Goal: Information Seeking & Learning: Compare options

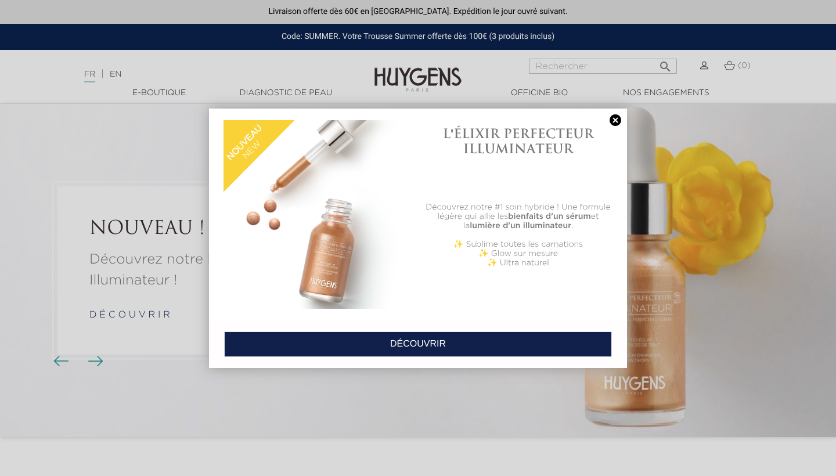
click at [616, 114] on link at bounding box center [615, 120] width 16 height 12
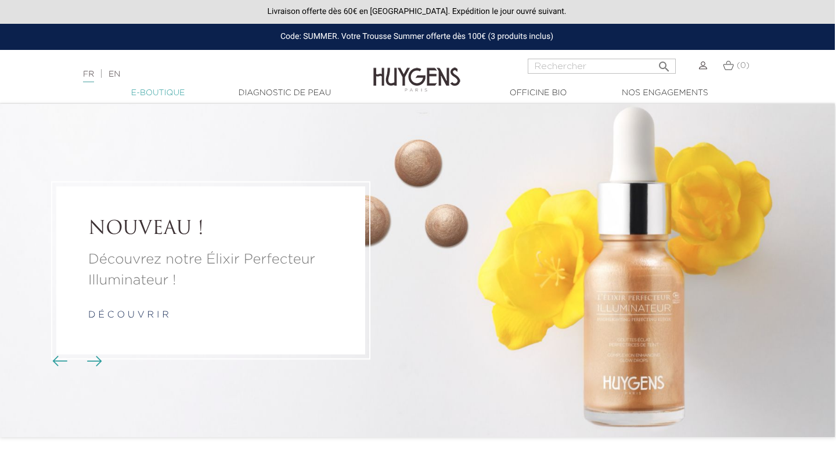
scroll to position [0, 1]
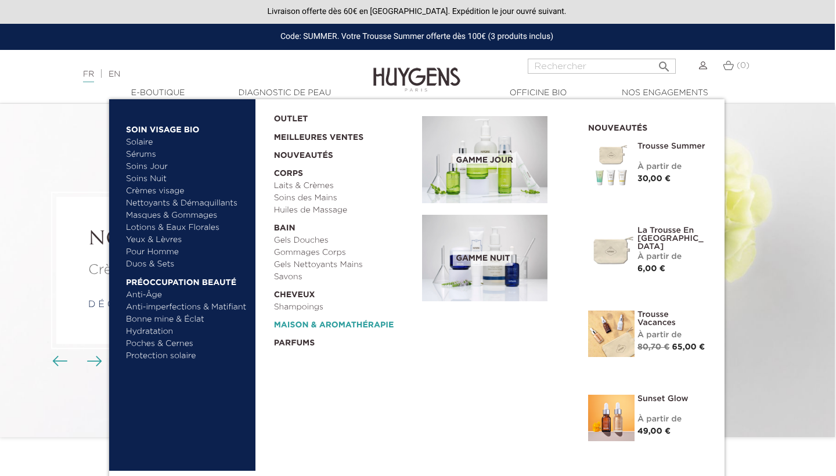
click at [315, 326] on link "  Maison & Aromathérapie" at bounding box center [344, 323] width 141 height 18
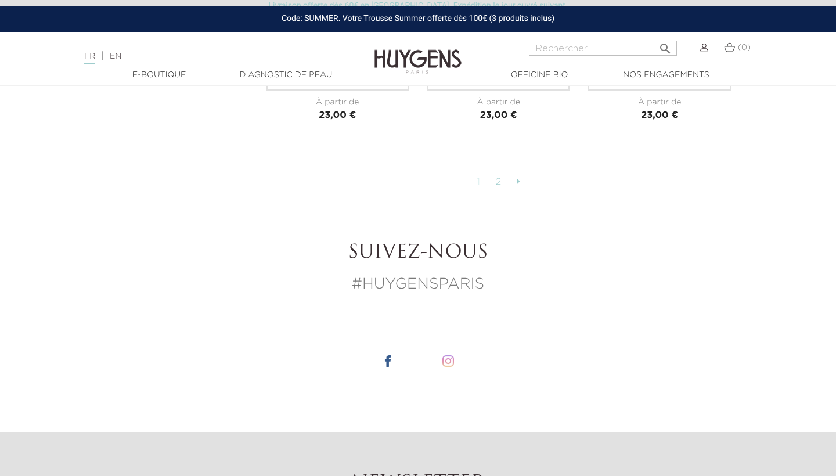
scroll to position [3045, 0]
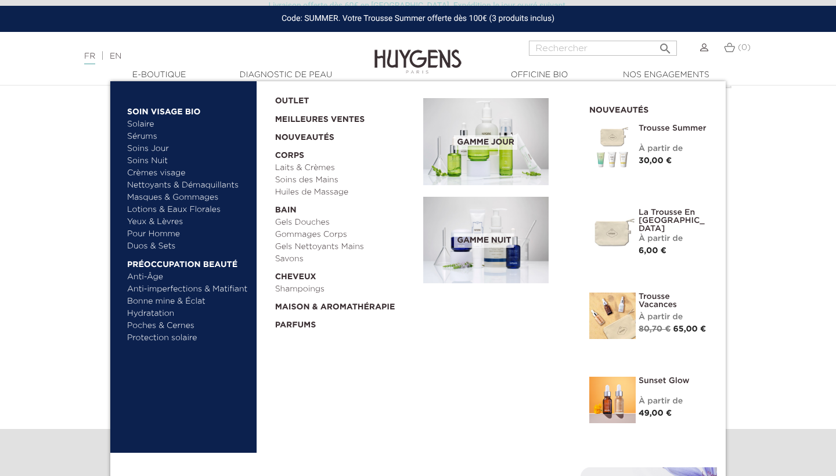
click at [171, 301] on link "Bonne mine & Éclat" at bounding box center [187, 302] width 121 height 12
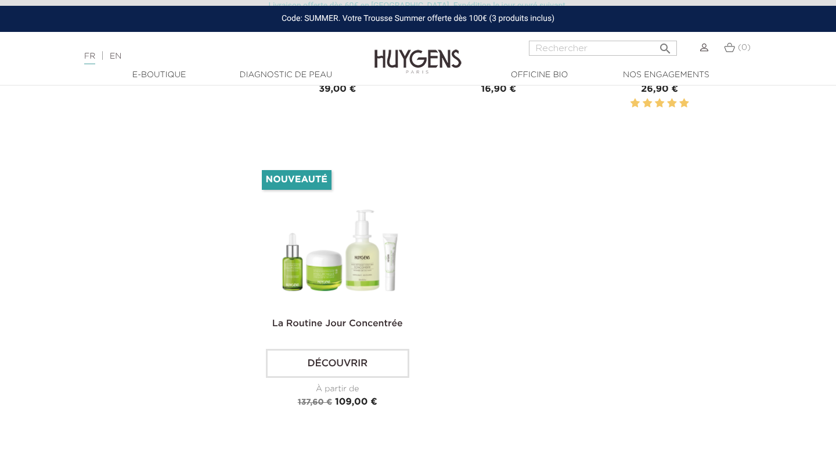
scroll to position [1884, 0]
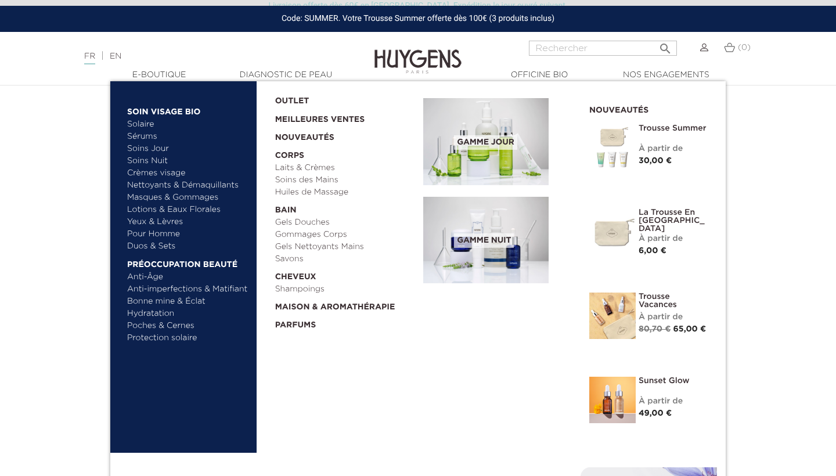
click at [155, 108] on link "  Soin Visage Bio" at bounding box center [187, 109] width 121 height 19
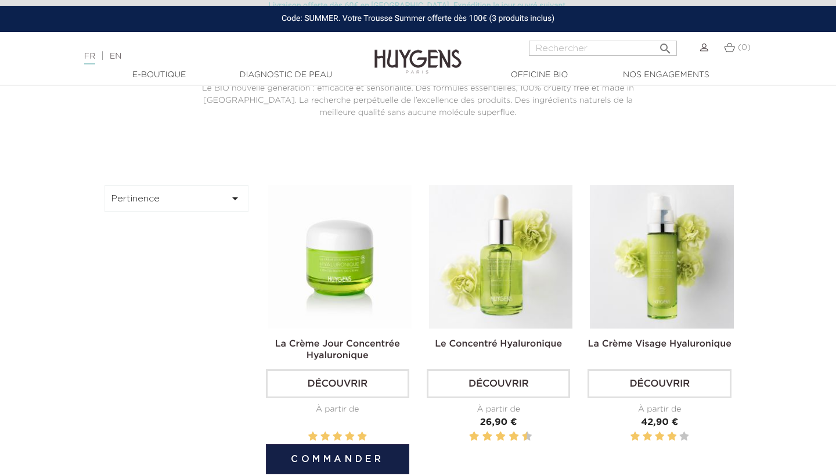
scroll to position [301, 0]
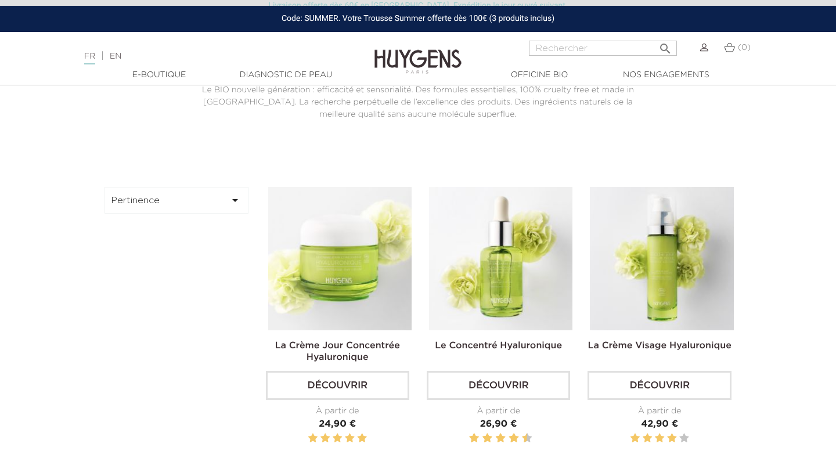
click at [219, 210] on button "Pertinence " at bounding box center [177, 200] width 144 height 27
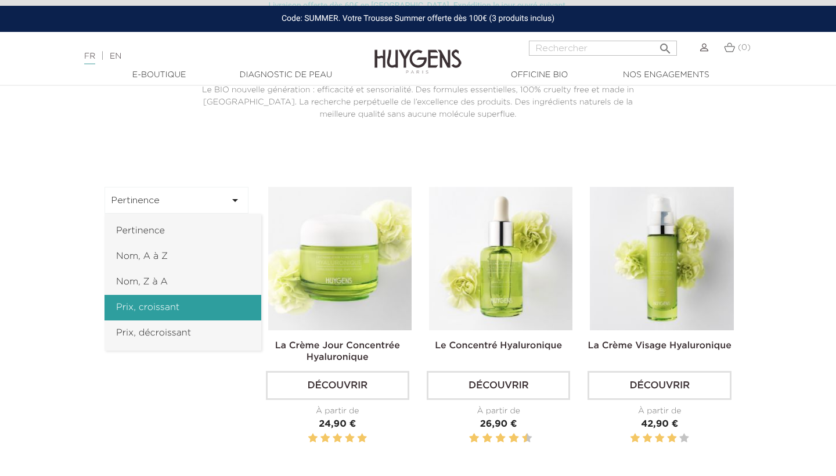
click at [197, 308] on link "Prix, croissant" at bounding box center [183, 308] width 157 height 26
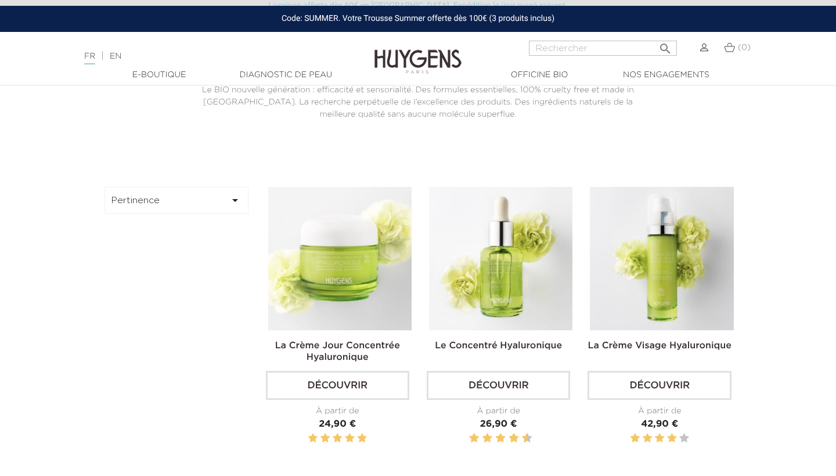
click at [225, 207] on button "Pertinence " at bounding box center [177, 200] width 144 height 27
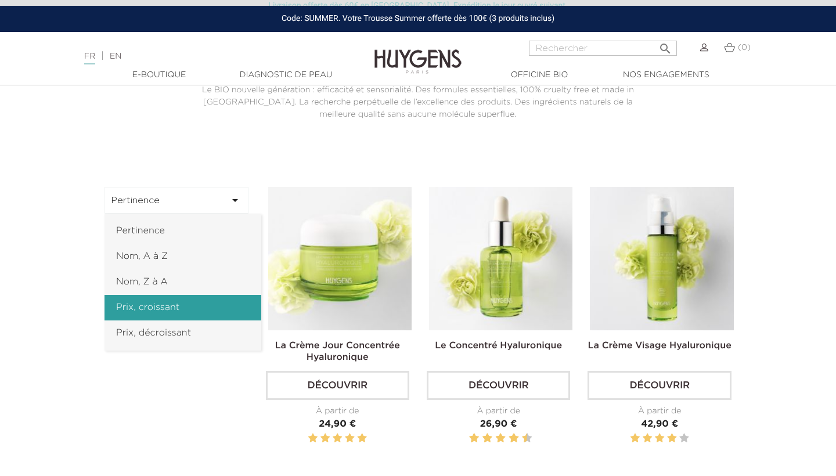
click at [210, 305] on link "Prix, croissant" at bounding box center [183, 308] width 157 height 26
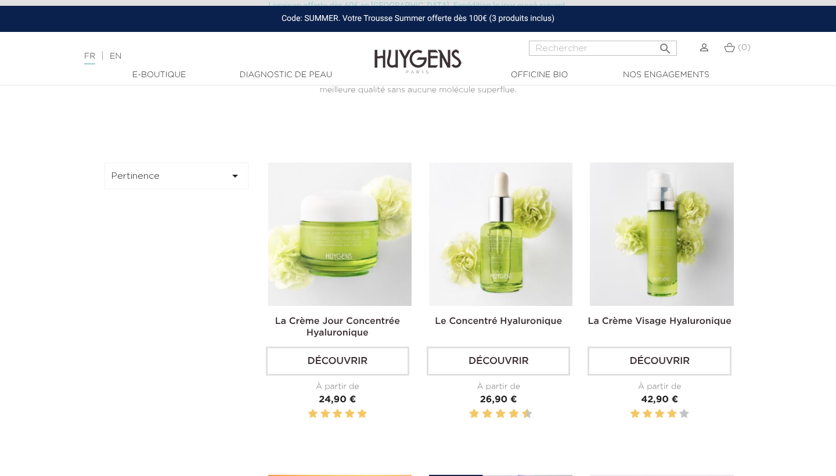
scroll to position [324, 0]
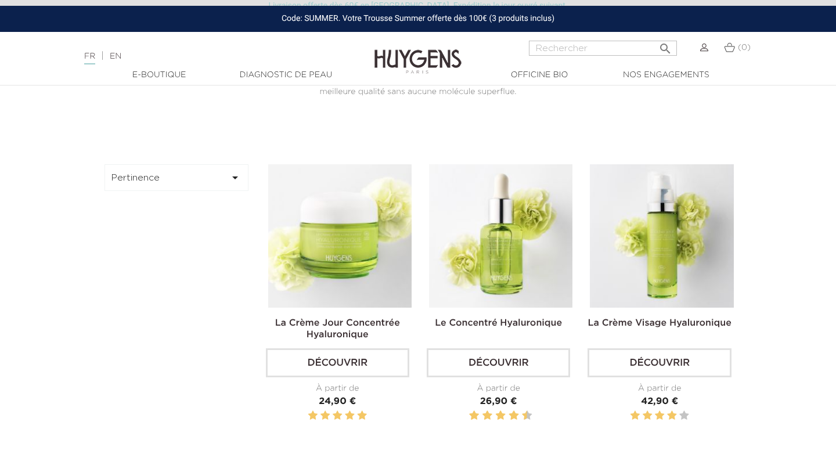
click at [127, 170] on button "Pertinence " at bounding box center [177, 177] width 144 height 27
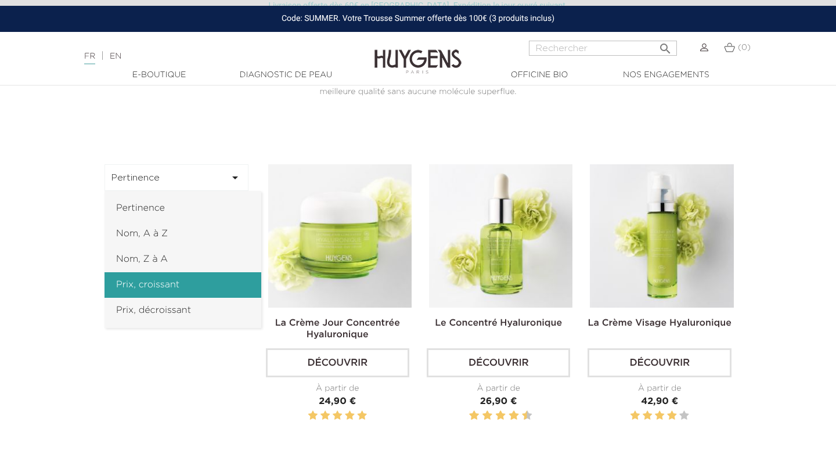
click at [131, 279] on link "Prix, croissant" at bounding box center [183, 285] width 157 height 26
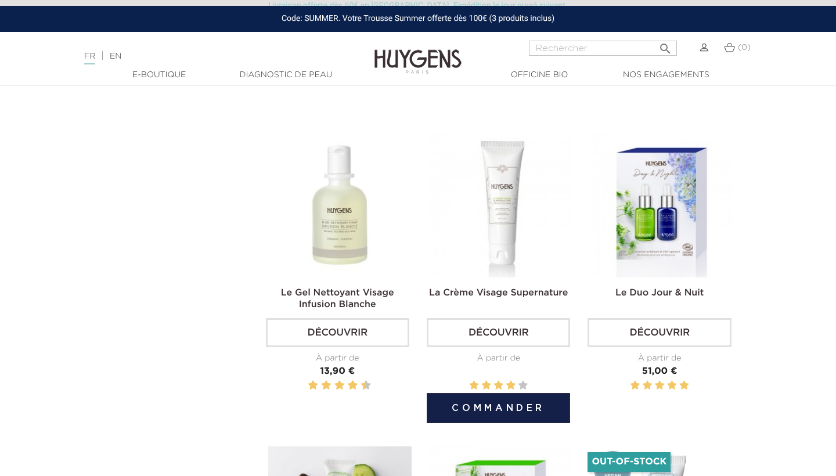
scroll to position [1914, 0]
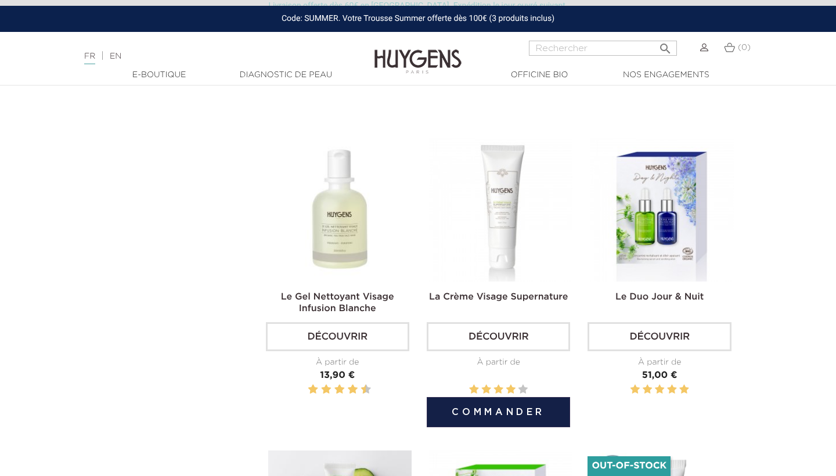
click at [499, 224] on img at bounding box center [500, 209] width 143 height 143
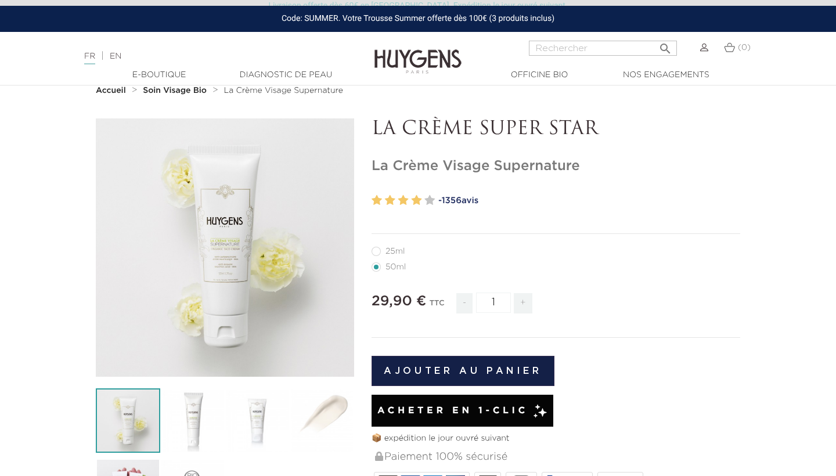
click at [381, 253] on label32"] "25ml" at bounding box center [396, 251] width 48 height 9
radio input "true"
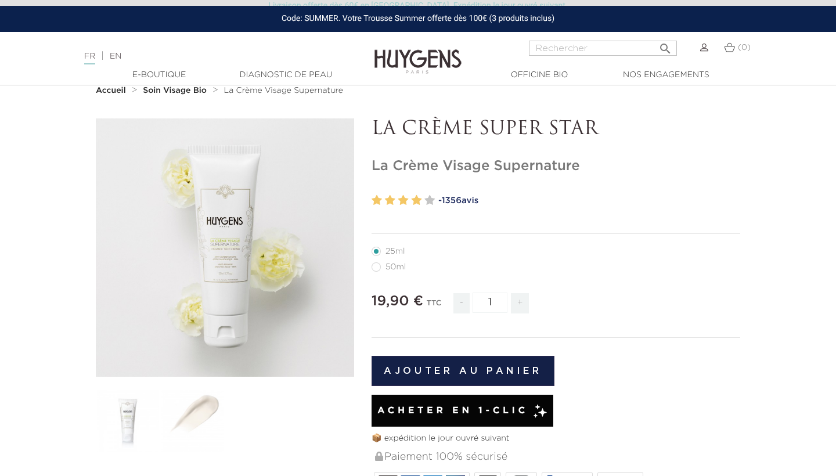
click at [470, 197] on link "- 1356 avis" at bounding box center [589, 200] width 302 height 17
radio input "true"
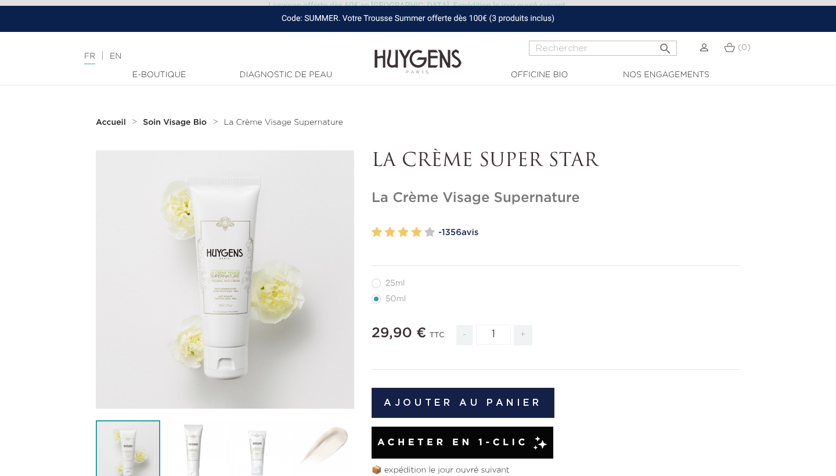
scroll to position [32, 0]
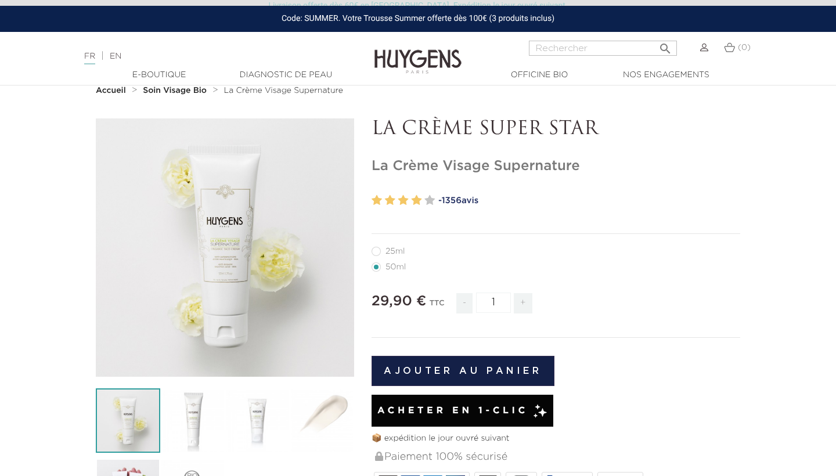
radio input "true"
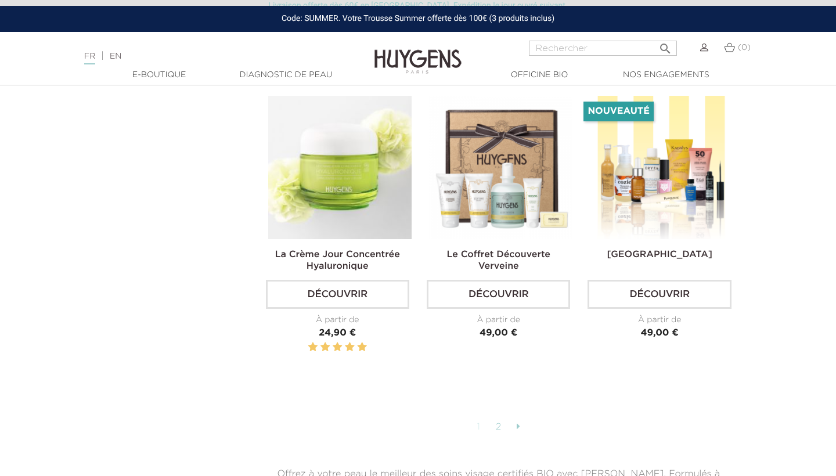
scroll to position [2921, 0]
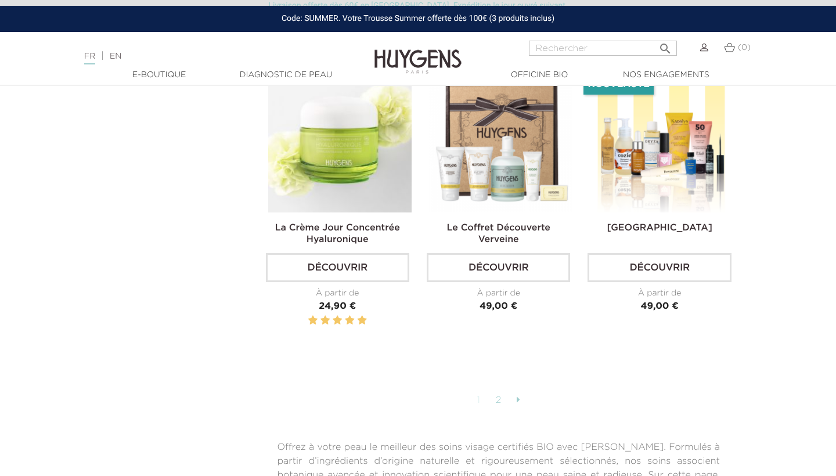
click at [502, 398] on link "2" at bounding box center [499, 401] width 18 height 20
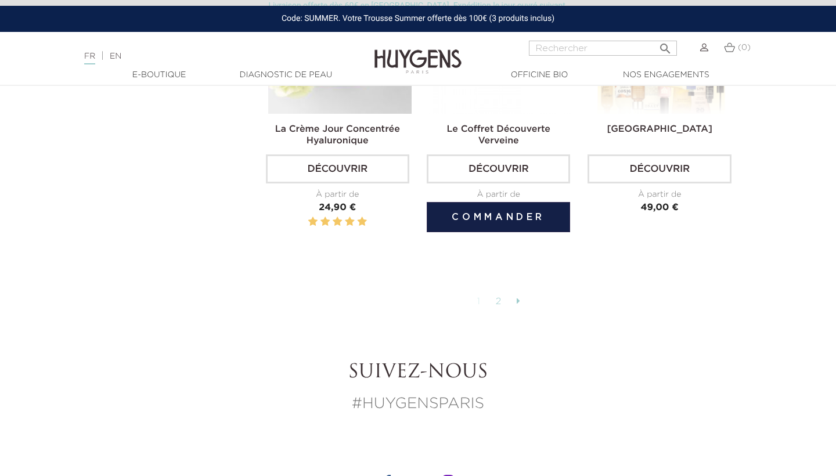
scroll to position [3019, 0]
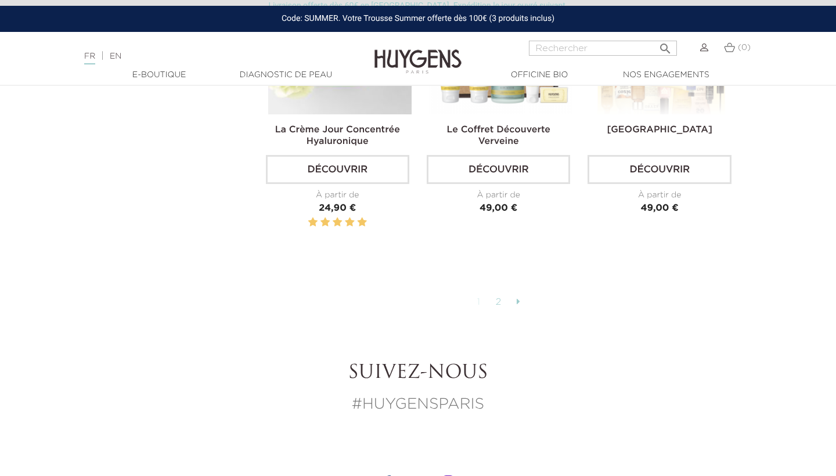
click at [478, 294] on link "1" at bounding box center [479, 303] width 16 height 20
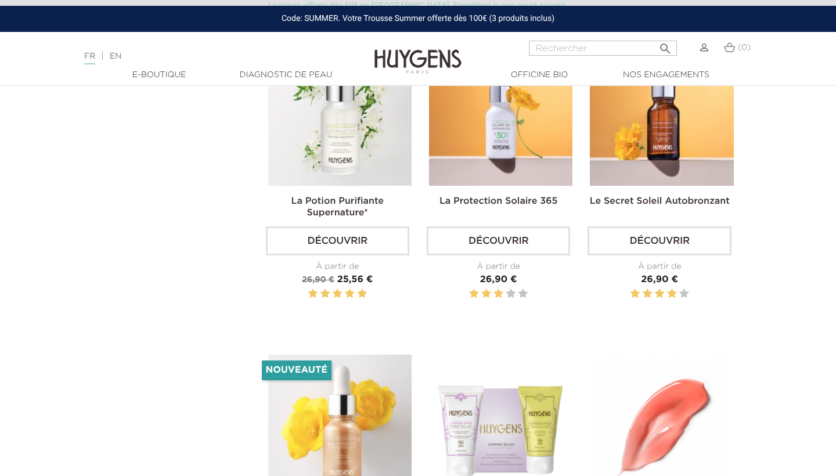
scroll to position [1377, 0]
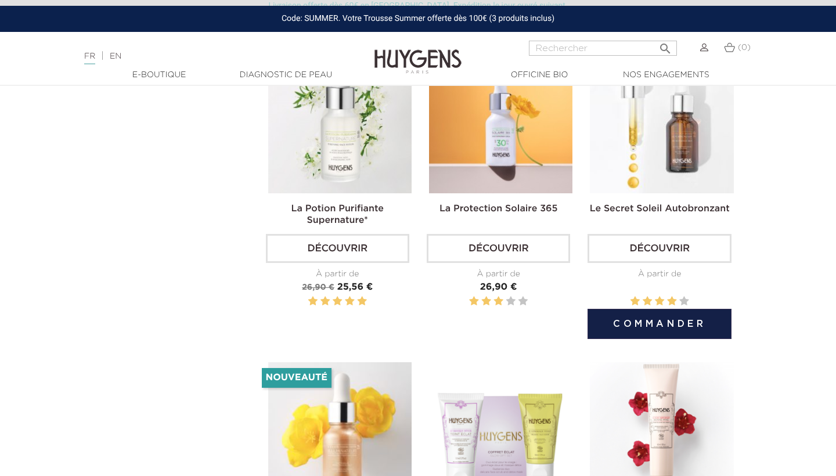
click at [637, 247] on link "Découvrir" at bounding box center [659, 248] width 143 height 29
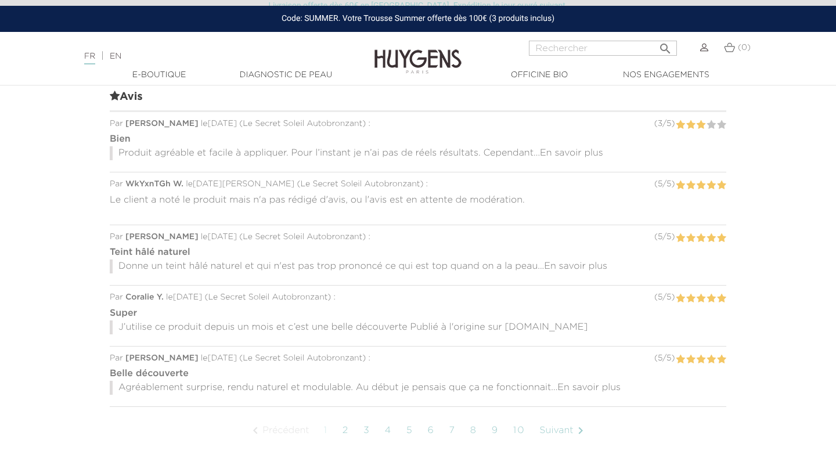
scroll to position [831, 0]
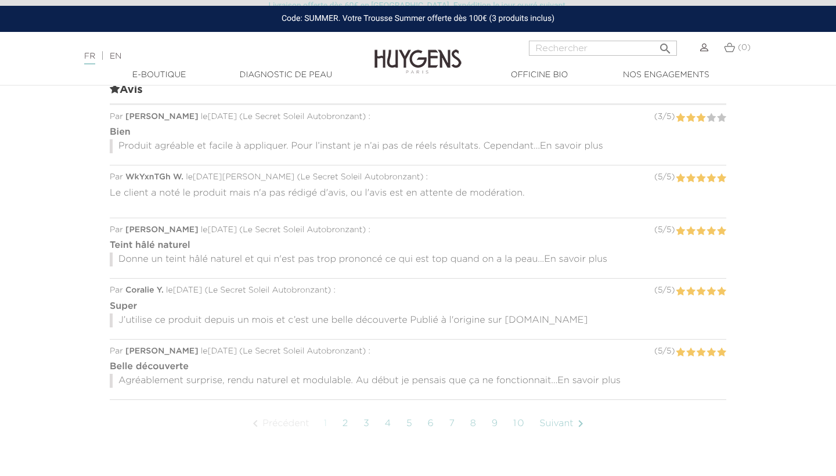
click at [347, 423] on link "2" at bounding box center [346, 423] width 18 height 29
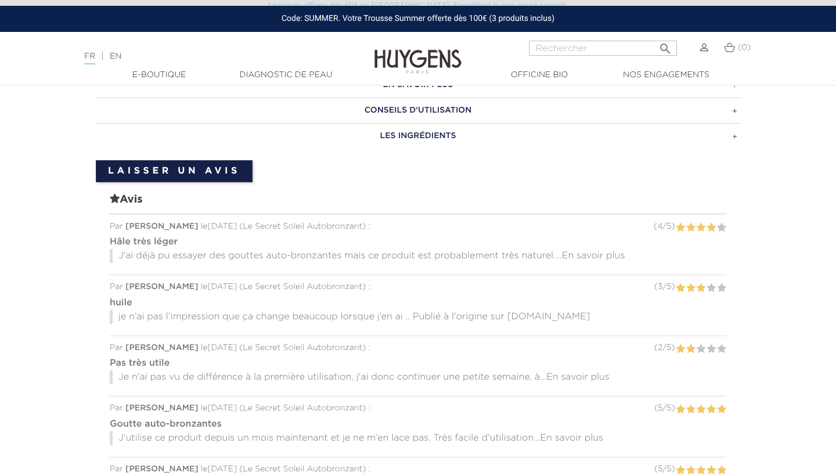
scroll to position [716, 0]
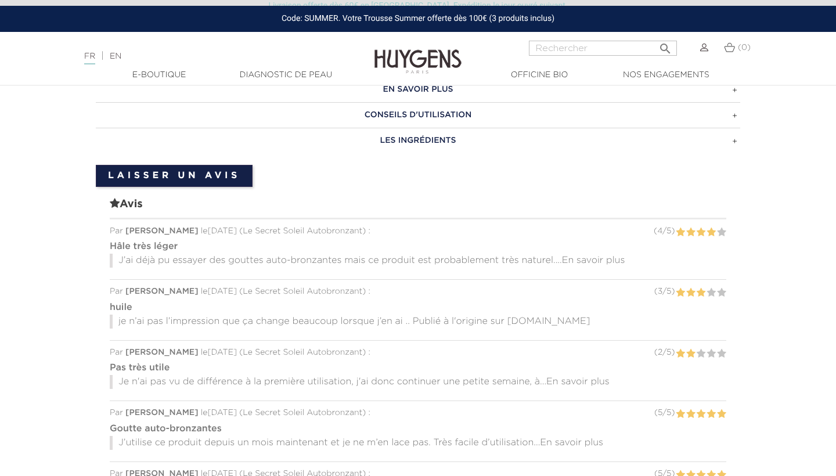
click at [590, 254] on p "J’ai déjà pu essayer des gouttes auto-bronzantes mais ce produit est probableme…" at bounding box center [418, 261] width 617 height 14
click at [590, 258] on span "En savoir plus" at bounding box center [593, 260] width 63 height 9
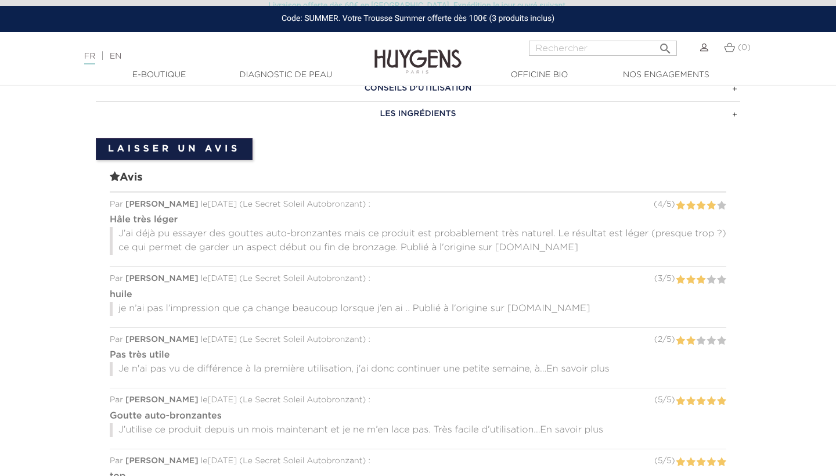
scroll to position [743, 0]
click at [585, 366] on span "En savoir plus" at bounding box center [577, 369] width 63 height 9
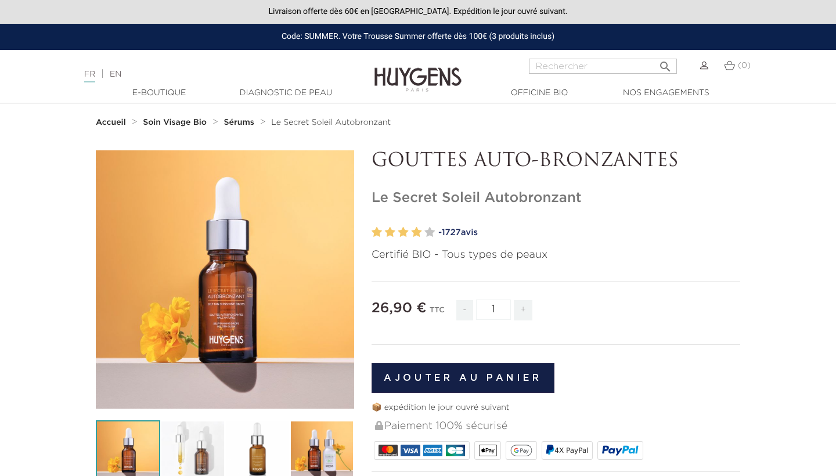
scroll to position [0, 0]
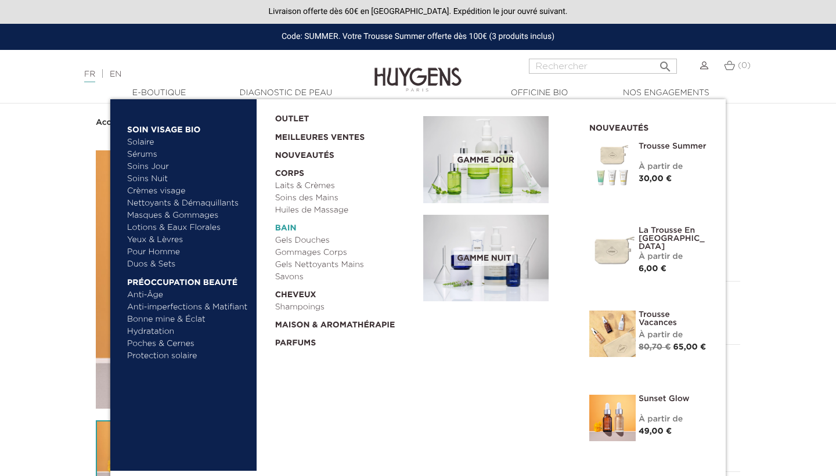
click at [285, 225] on link "  Bain" at bounding box center [345, 226] width 141 height 18
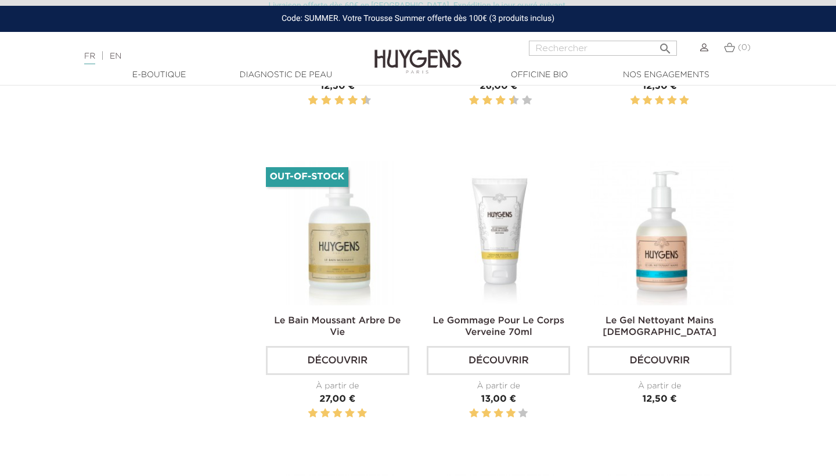
scroll to position [646, 0]
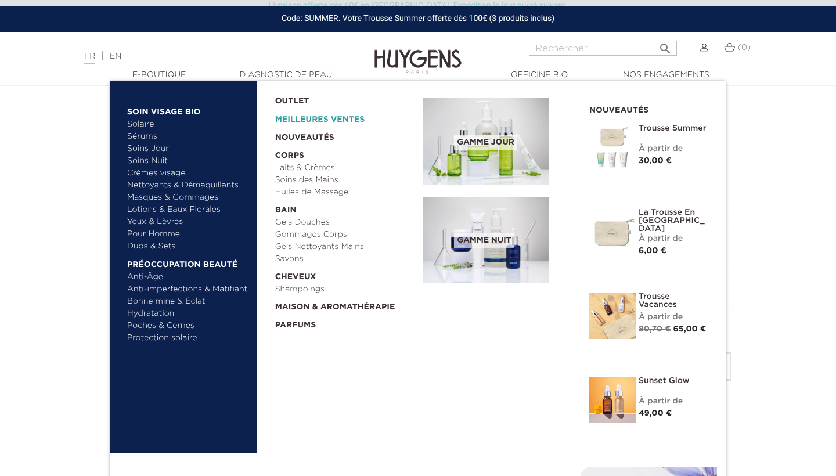
click at [295, 121] on link "Meilleures Ventes" at bounding box center [340, 116] width 130 height 19
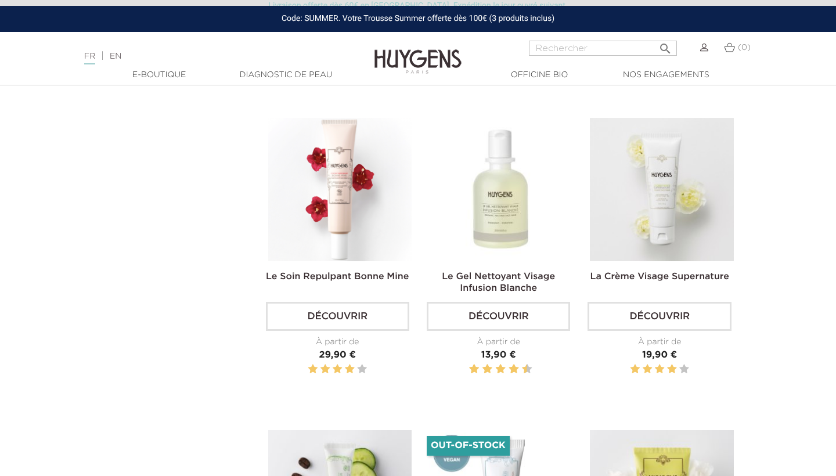
scroll to position [960, 0]
